Goal: Information Seeking & Learning: Learn about a topic

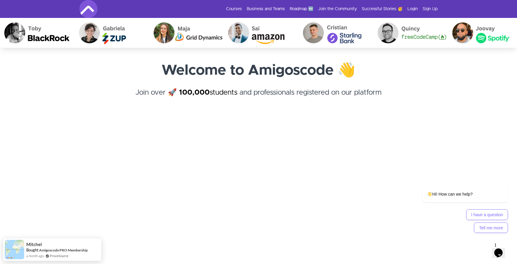
click at [235, 5] on div "Courses Business and Teams Roadmap 🆕 Join the Community Successful Stories 🥳 Lo…" at bounding box center [258, 9] width 359 height 18
click at [236, 7] on link "Courses" at bounding box center [234, 9] width 16 height 6
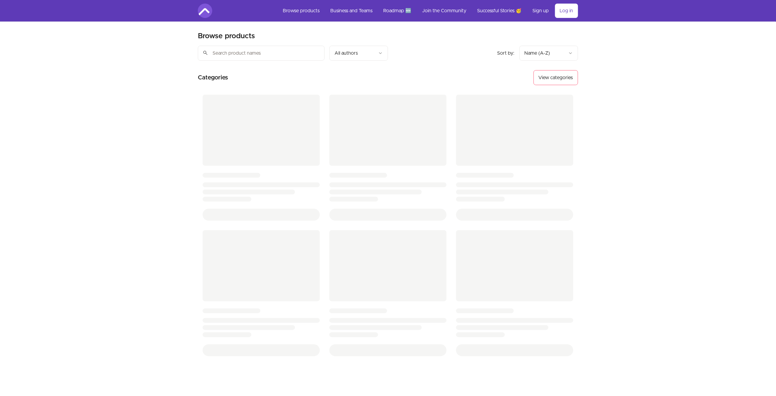
click at [245, 51] on input "search" at bounding box center [261, 53] width 127 height 15
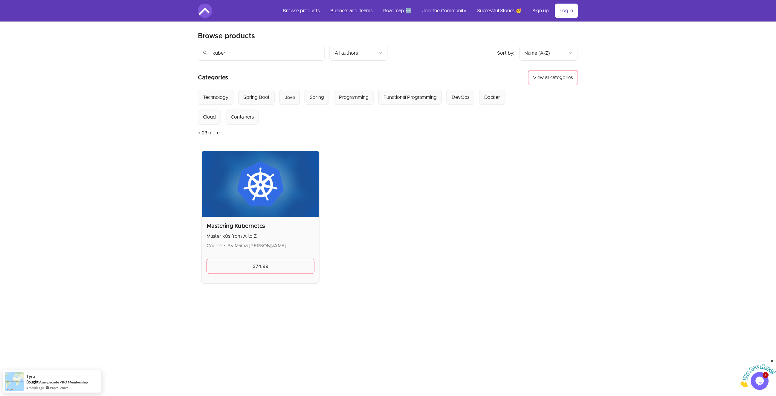
type input "kuber"
drag, startPoint x: 219, startPoint y: 226, endPoint x: 267, endPoint y: 229, distance: 48.4
click at [267, 229] on main "Browse products Product filters: Sort by: import_export Name (A-Z) search kuber…" at bounding box center [387, 220] width 399 height 396
copy h2 "Mastering Kubernetes"
click at [167, 212] on div "Skip to main content Main menu Includes navigation links and user settings Brow…" at bounding box center [388, 251] width 776 height 502
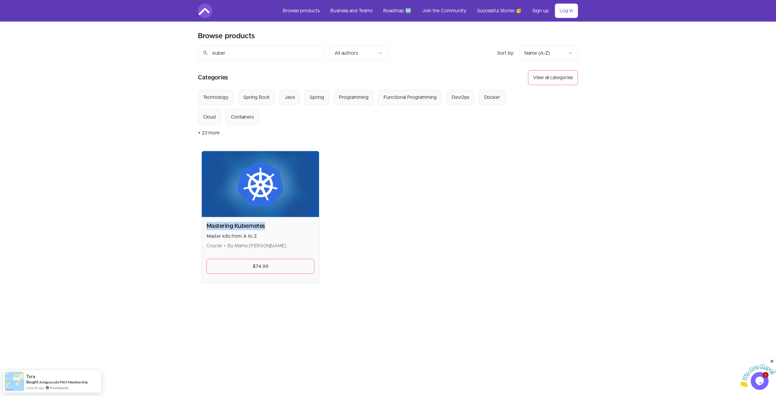
drag, startPoint x: 200, startPoint y: 226, endPoint x: 271, endPoint y: 225, distance: 71.7
click at [271, 225] on section "Browse products Product filters: Sort by: import_export Name (A-Z) search kuber…" at bounding box center [388, 157] width 380 height 252
copy h2 "Mastering Kubernetes"
click at [20, 85] on div "Skip to main content Main menu Includes navigation links and user settings Brow…" at bounding box center [388, 251] width 776 height 502
